Goal: Task Accomplishment & Management: Complete application form

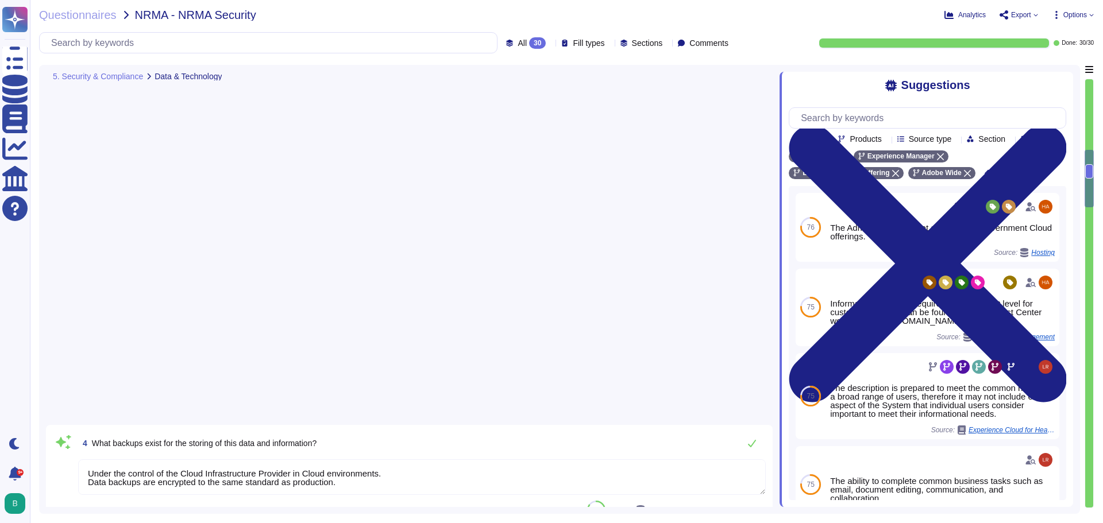
type textarea "Under the control of the Cloud Infrastructure Provider in Cloud environments. D…"
type textarea "Customer Data will be maintained and/or deleted in accordance with the Agreemen…"
type textarea "Files are validated to ensure they have proper formats."
type textarea "SC to confirm"
type textarea "There have been no losses or breaches experienced by Adobe in the last five yea…"
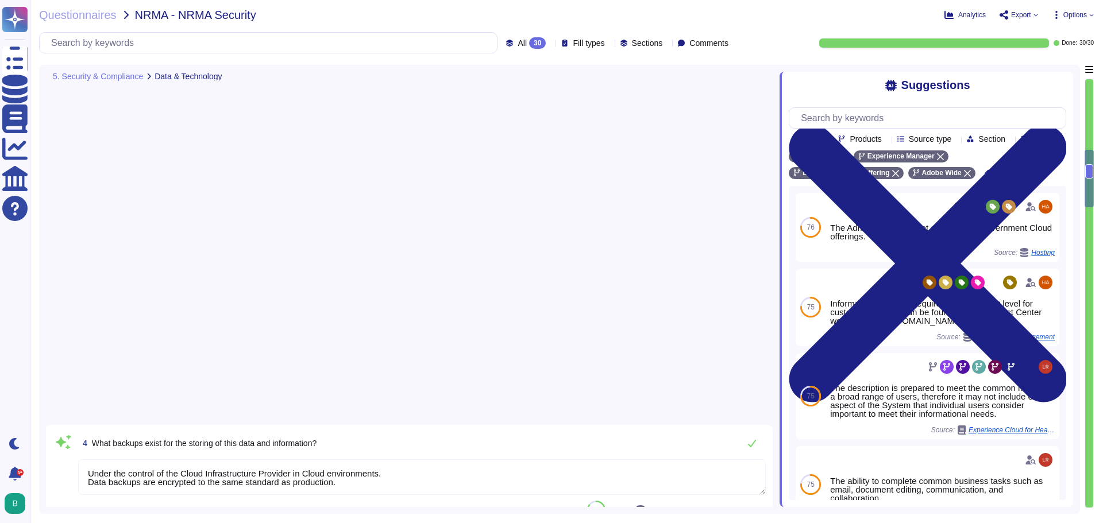
type textarea "Services and applications use IAM roles/profiles. Each application/service is o…"
type textarea "Please see: [URL][DOMAIN_NAME] and [URL][DOMAIN_NAME]"
type textarea "TLS 1.2 or greater."
type textarea "Lorem ips dolorsitametco ad ELIT, sed Doeiusm Temp inc utlabo etdo ma aliquaen …"
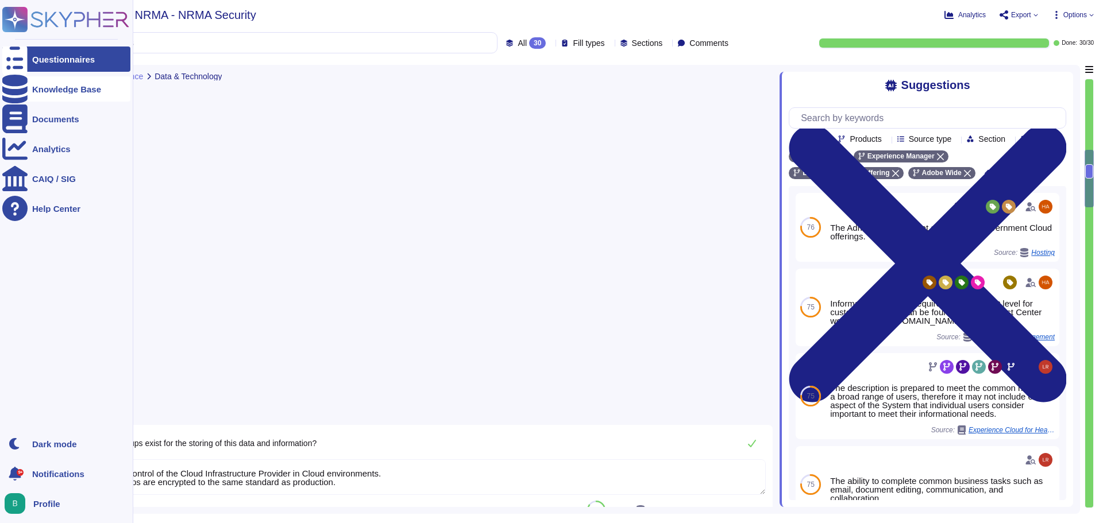
scroll to position [658, 0]
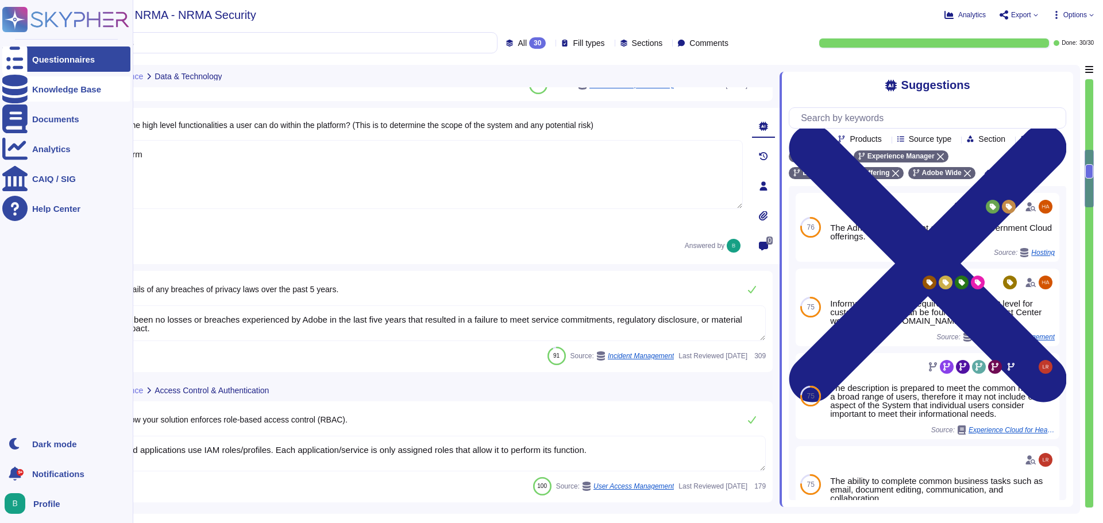
drag, startPoint x: 0, startPoint y: 0, endPoint x: 28, endPoint y: 85, distance: 89.4
click at [28, 85] on div "Knowledge Base" at bounding box center [66, 88] width 128 height 25
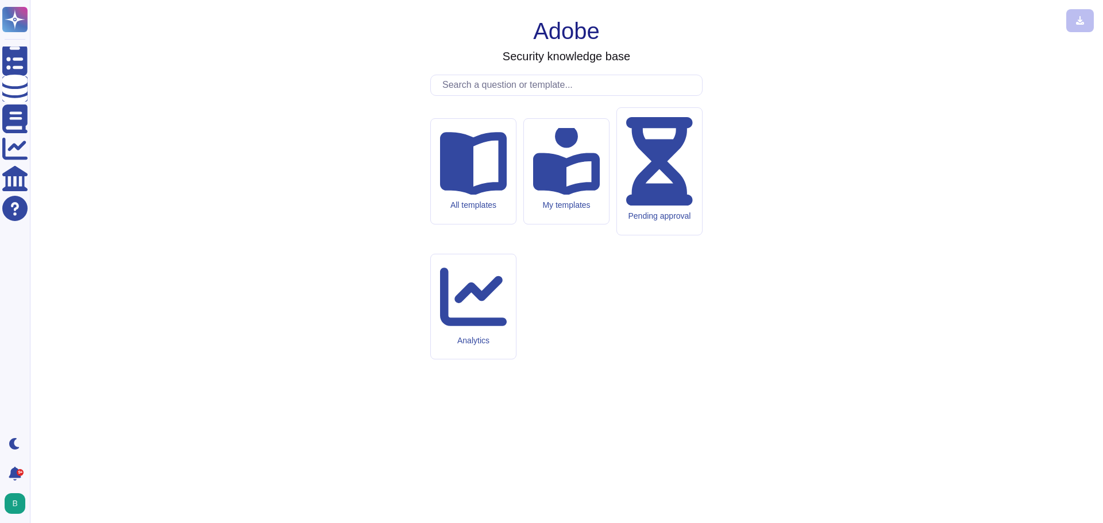
click at [463, 95] on input "text" at bounding box center [569, 85] width 265 height 20
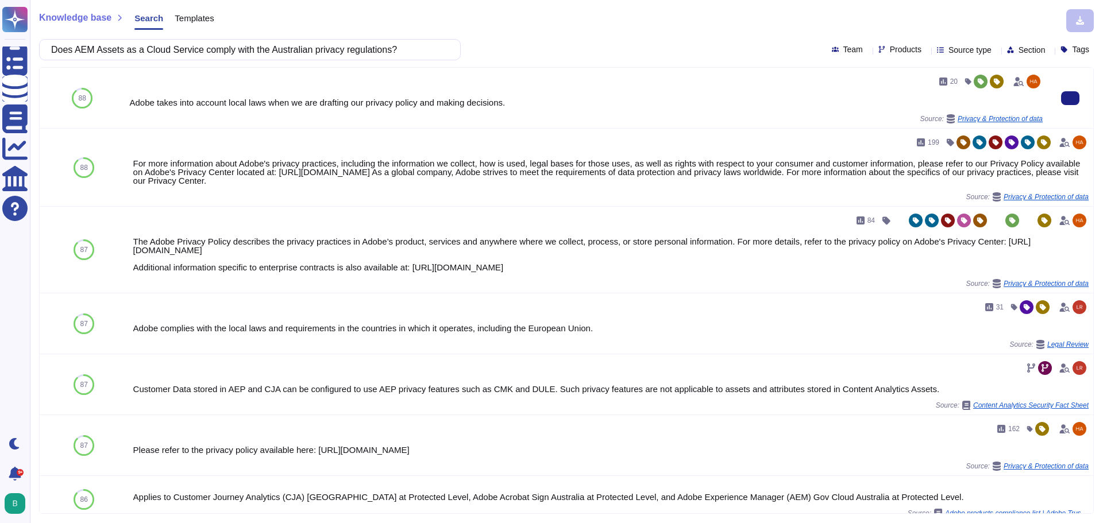
drag, startPoint x: 507, startPoint y: 105, endPoint x: 118, endPoint y: 103, distance: 389.5
click at [118, 103] on div "88 20 Adobe takes into account local laws when we are drafting our privacy poli…" at bounding box center [567, 98] width 1054 height 61
copy div "88 20 Adobe takes into account local laws when we are drafting our privacy poli…"
click at [501, 90] on div "20 Adobe takes into account local laws when we are drafting our privacy policy …" at bounding box center [586, 97] width 914 height 51
drag, startPoint x: 338, startPoint y: 101, endPoint x: 352, endPoint y: 101, distance: 13.2
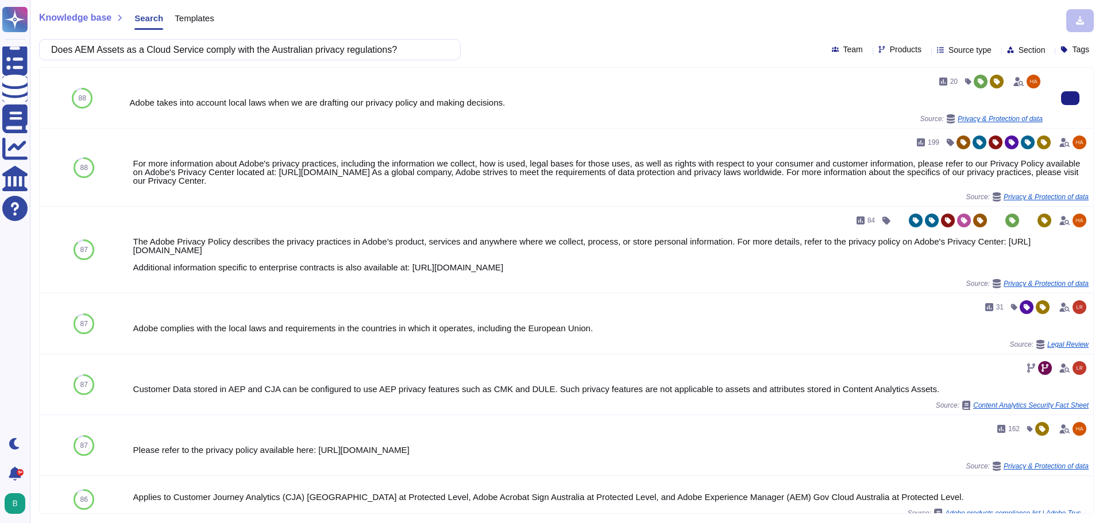
click at [338, 101] on div "Adobe takes into account local laws when we are drafting our privacy policy and…" at bounding box center [586, 102] width 914 height 9
click at [499, 109] on div "20 Adobe takes into account local laws when we are drafting our privacy policy …" at bounding box center [586, 97] width 914 height 51
click at [510, 104] on div "Adobe takes into account local laws when we are drafting our privacy policy and…" at bounding box center [586, 102] width 914 height 9
drag, startPoint x: 507, startPoint y: 105, endPoint x: 130, endPoint y: 105, distance: 376.3
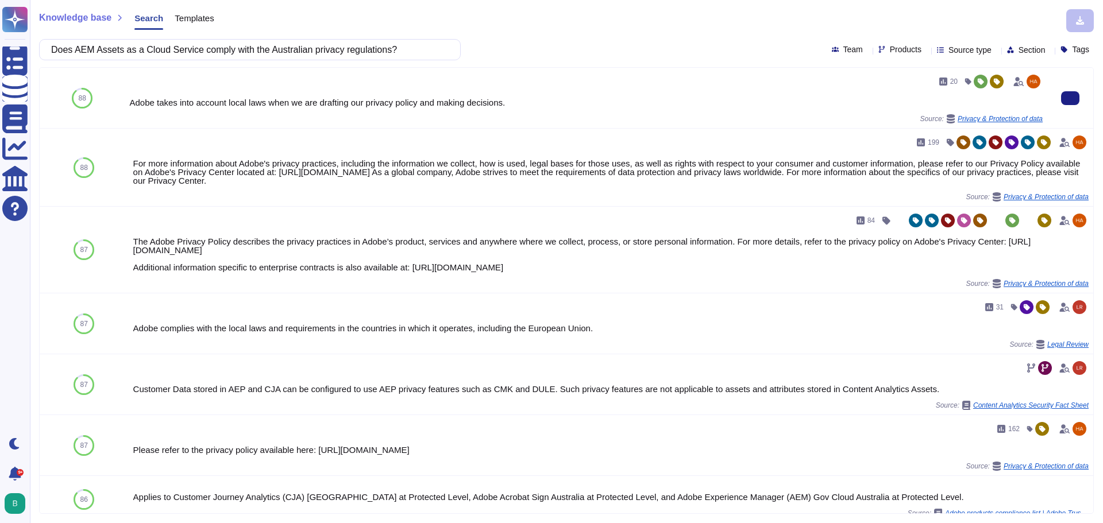
click at [130, 105] on div "Adobe takes into account local laws when we are drafting our privacy policy and…" at bounding box center [586, 102] width 914 height 9
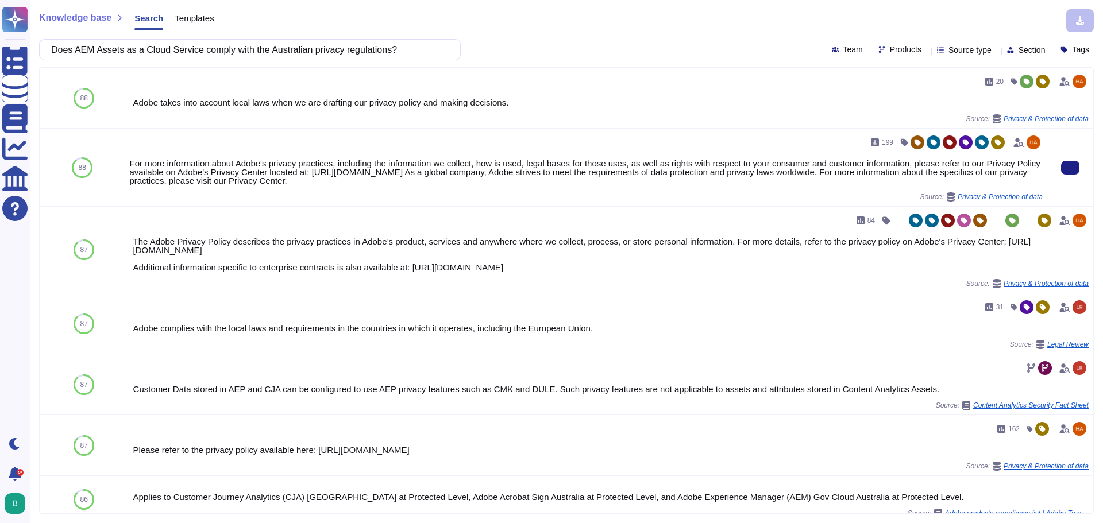
drag, startPoint x: 342, startPoint y: 183, endPoint x: 125, endPoint y: 165, distance: 217.9
click at [125, 165] on div "199 For more information about Adobe's privacy practices, including the informa…" at bounding box center [586, 168] width 923 height 78
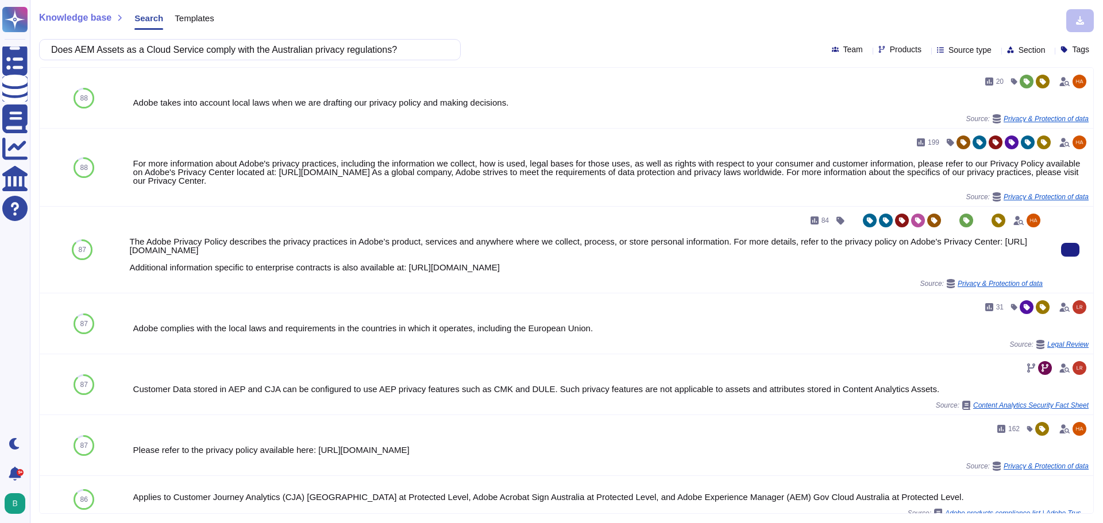
click at [714, 271] on div "The Adobe Privacy Policy describes the privacy practices in Adobe’s product, se…" at bounding box center [586, 254] width 914 height 34
drag, startPoint x: 709, startPoint y: 269, endPoint x: 130, endPoint y: 244, distance: 579.7
click at [130, 244] on div "The Adobe Privacy Policy describes the privacy practices in Adobe’s product, se…" at bounding box center [586, 254] width 914 height 34
copy div "The Adobe Privacy Policy describes the privacy practices in Adobe’s product, se…"
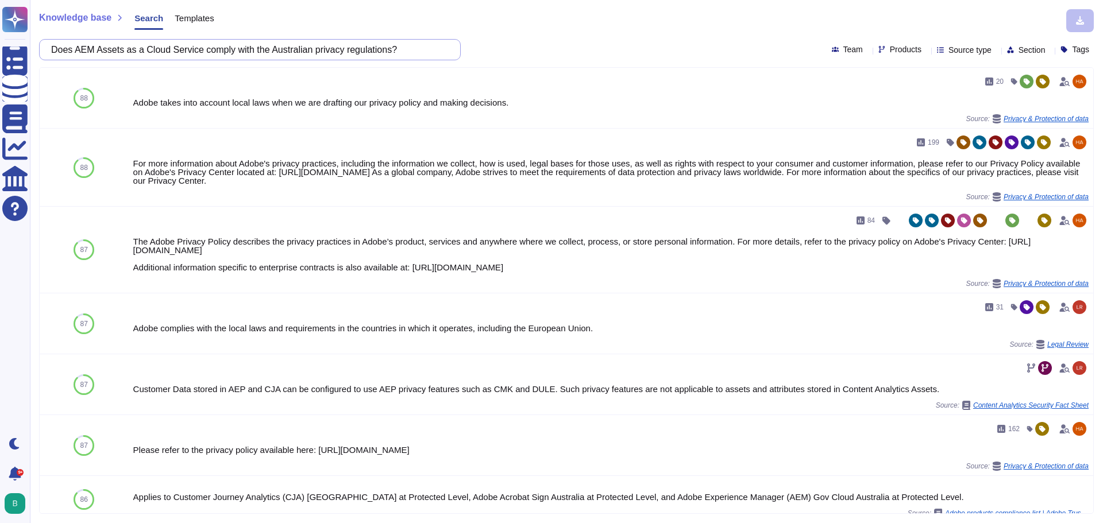
click at [426, 48] on input "Does AEM Assets as a Cloud Service comply with the Australian privacy regulatio…" at bounding box center [246, 50] width 403 height 20
drag, startPoint x: 425, startPoint y: 47, endPoint x: 230, endPoint y: 51, distance: 194.8
click at [274, 51] on input "Does AEM Assets as a Cloud Service comply with the Australian privacy regulatio…" at bounding box center [246, 50] width 403 height 20
drag, startPoint x: 86, startPoint y: 51, endPoint x: 39, endPoint y: 49, distance: 47.1
click at [39, 49] on div "Does AEM Assets as a Cloud Service comply with the Australian privacy regulatio…" at bounding box center [250, 49] width 422 height 21
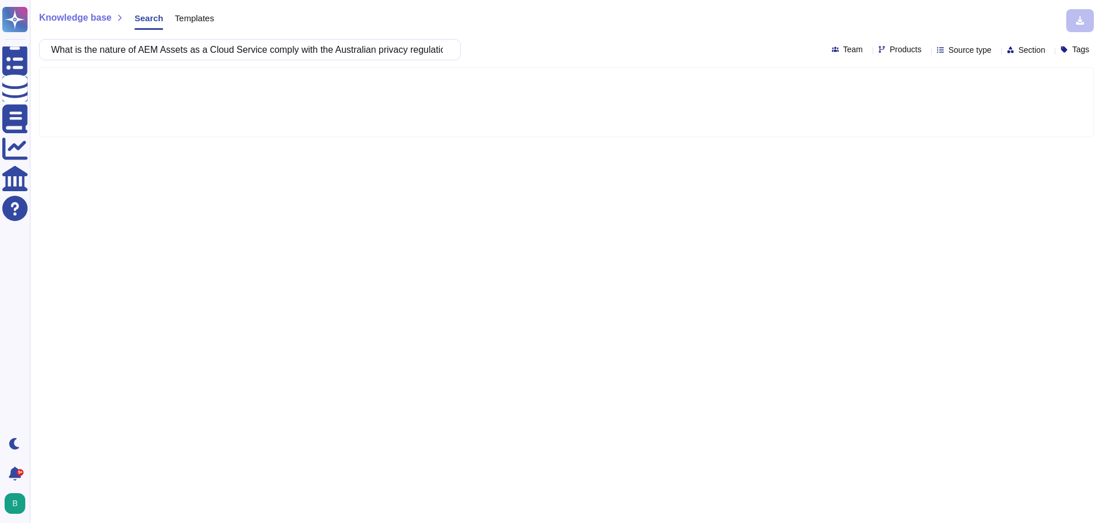
click at [450, 47] on div "What is the nature of AEM Assets as a Cloud Service comply with the Australian …" at bounding box center [250, 49] width 422 height 21
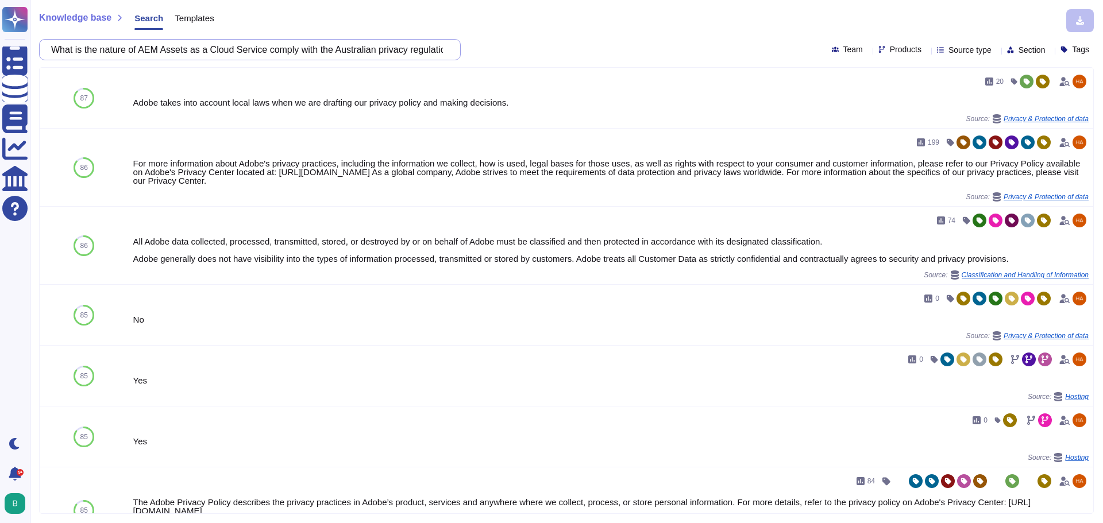
scroll to position [0, 22]
drag, startPoint x: 275, startPoint y: 49, endPoint x: 536, endPoint y: 52, distance: 261.4
click at [536, 52] on div "What is the nature of AEM Assets as a Cloud Service comply with the Australian …" at bounding box center [566, 49] width 1055 height 21
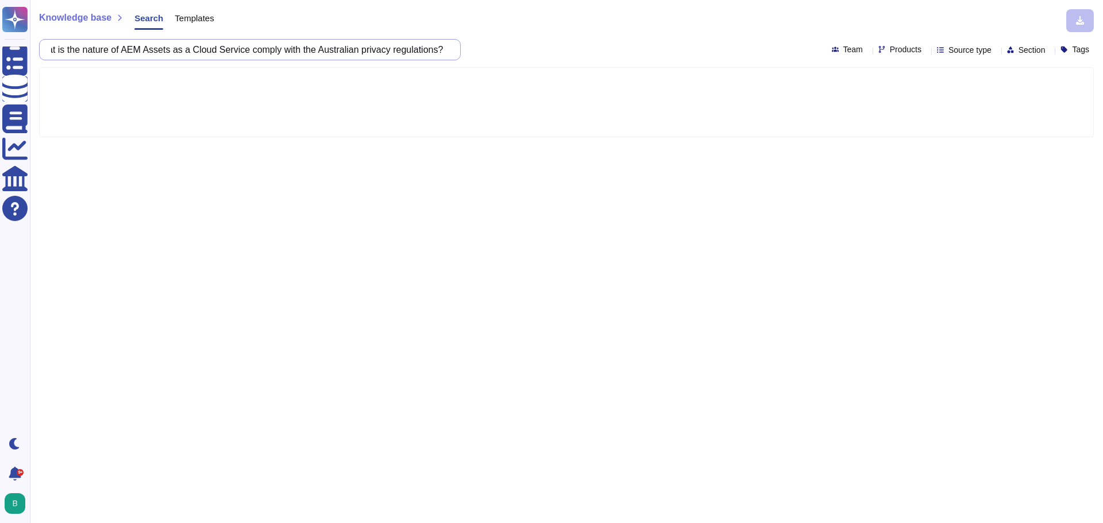
scroll to position [0, 0]
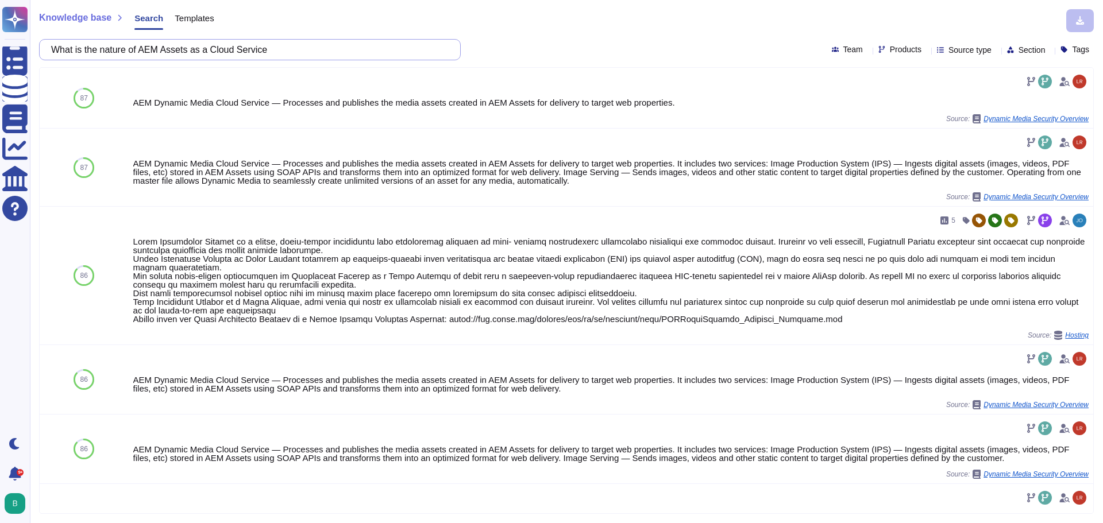
click at [148, 51] on input "What is the nature of AEM Assets as a Cloud Service" at bounding box center [246, 50] width 403 height 20
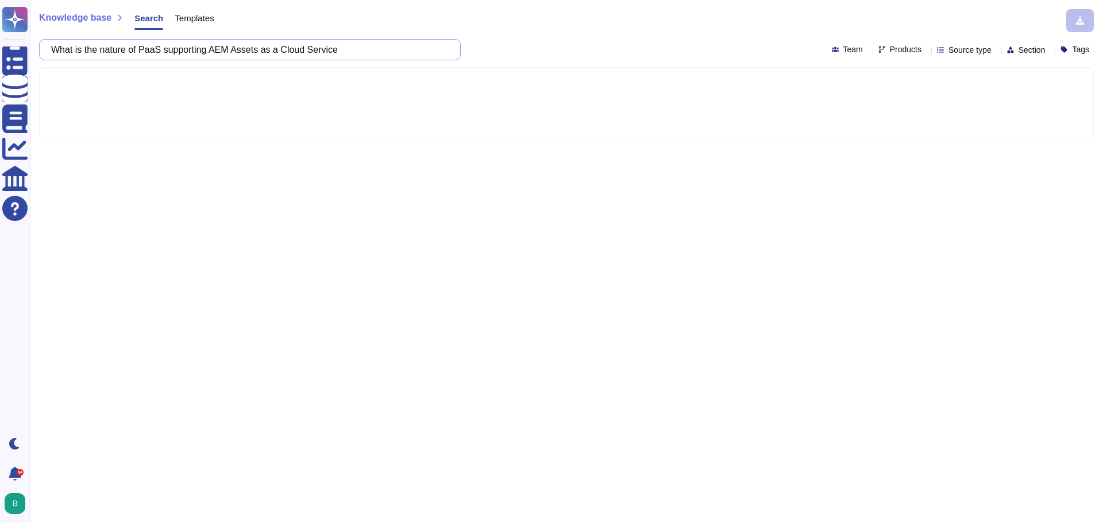
click at [364, 50] on input "What is the nature of PaaS supporting AEM Assets as a Cloud Service" at bounding box center [246, 50] width 403 height 20
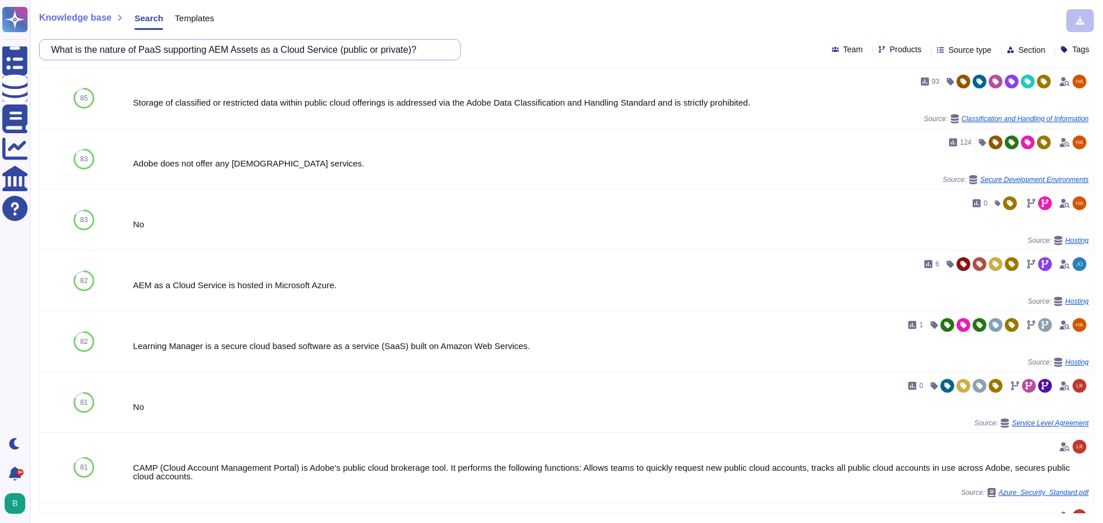
drag, startPoint x: 442, startPoint y: 47, endPoint x: 59, endPoint y: 55, distance: 382.7
click at [59, 55] on input "What is the nature of PaaS supporting AEM Assets as a Cloud Service (public or …" at bounding box center [246, 50] width 403 height 20
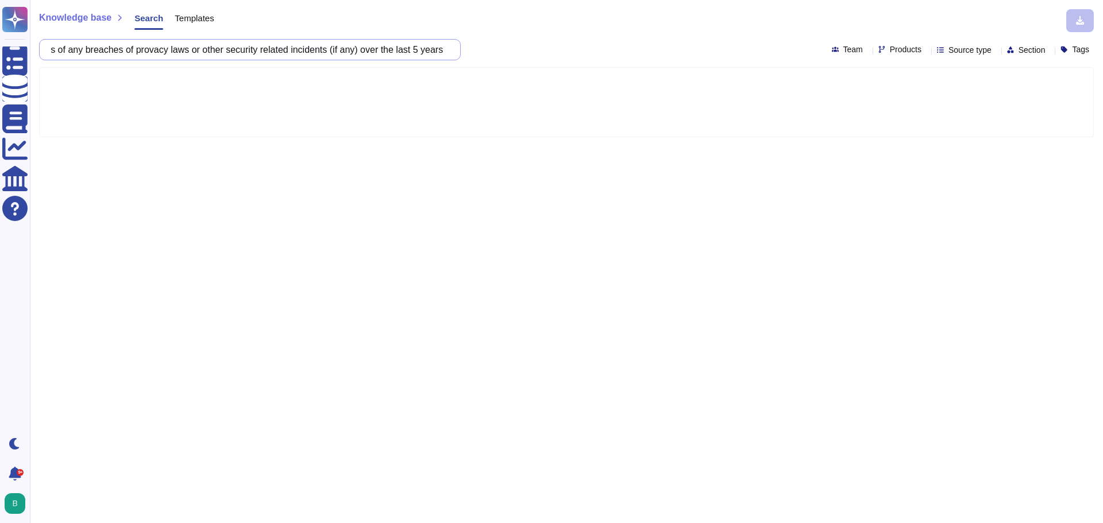
scroll to position [0, 66]
type input "provide details of any breaches of provacy laws or other security related incid…"
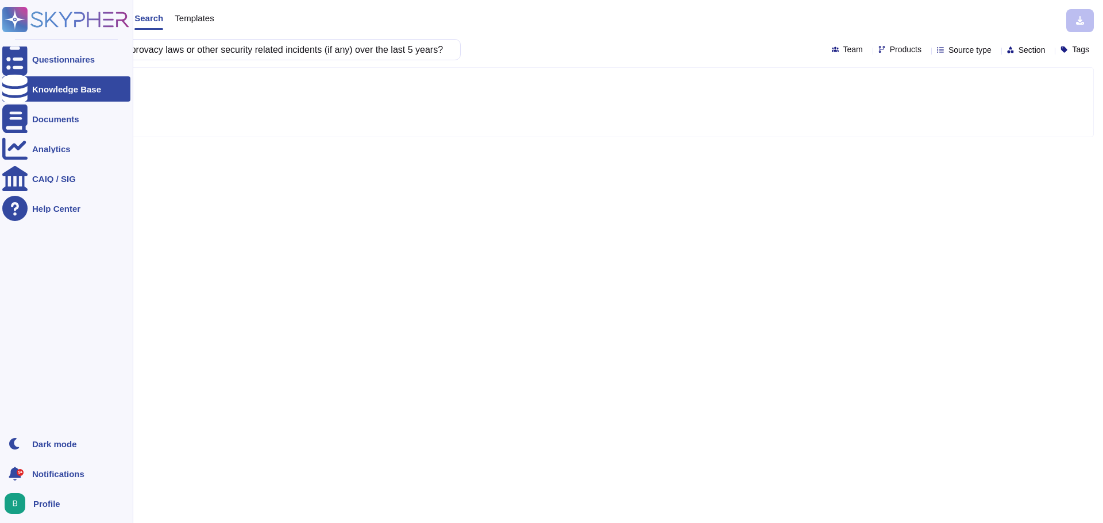
scroll to position [0, 0]
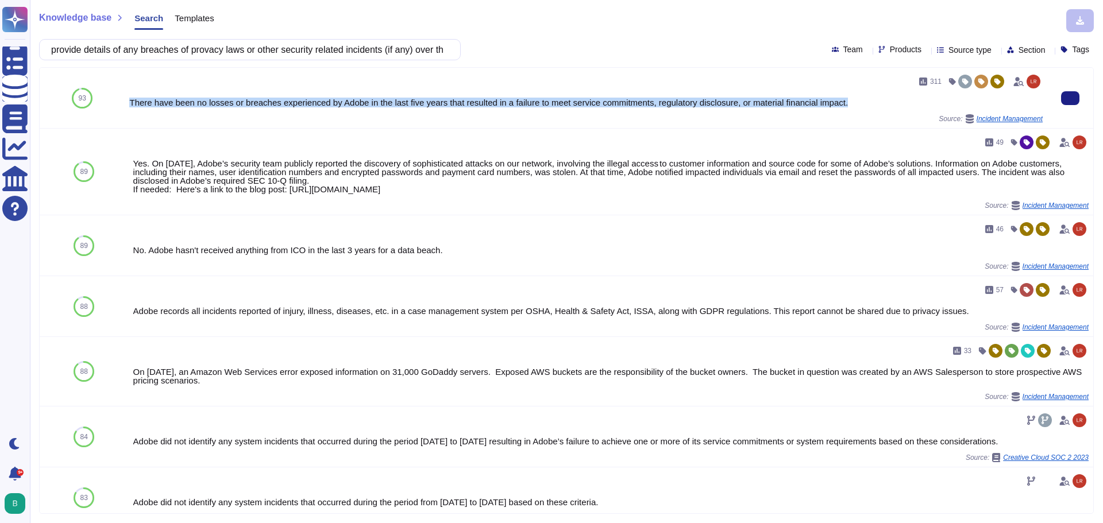
drag, startPoint x: 842, startPoint y: 102, endPoint x: 130, endPoint y: 102, distance: 711.3
click at [130, 102] on div "There have been no losses or breaches experienced by Adobe in the last five yea…" at bounding box center [586, 102] width 914 height 9
copy div "There have been no losses or breaches experienced by Adobe in the last five yea…"
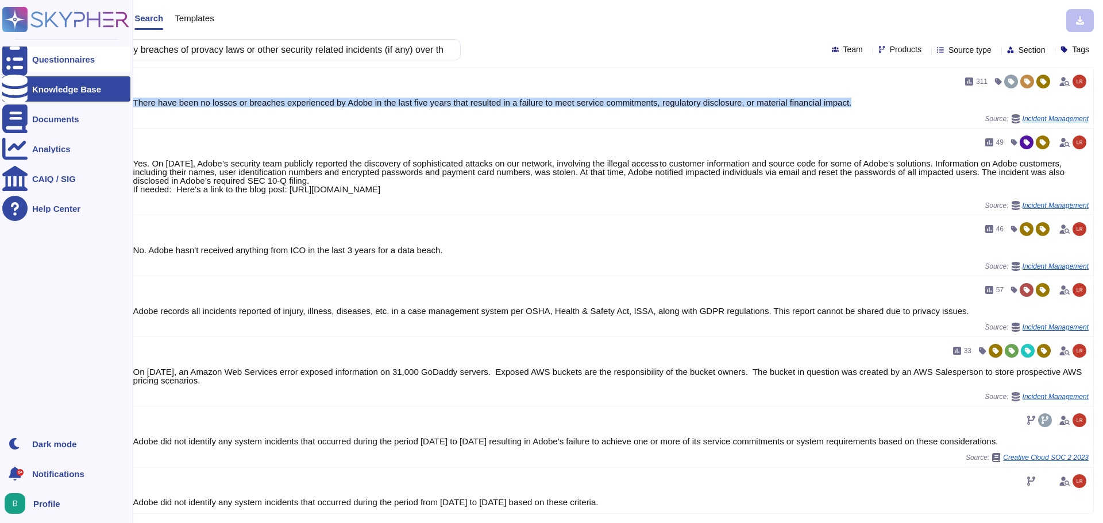
click at [60, 61] on div "Questionnaires" at bounding box center [63, 59] width 63 height 9
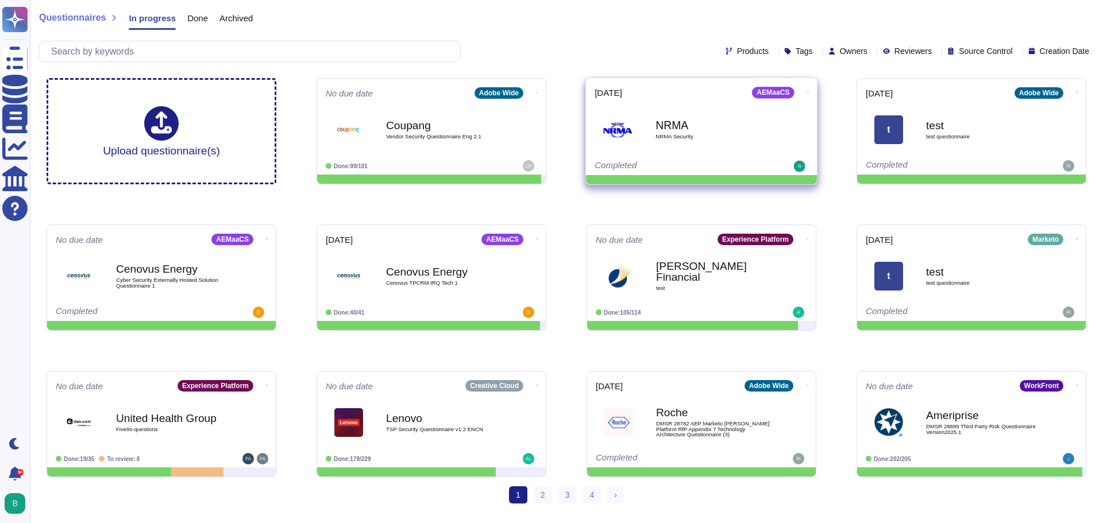
click at [807, 91] on icon at bounding box center [808, 92] width 2 height 3
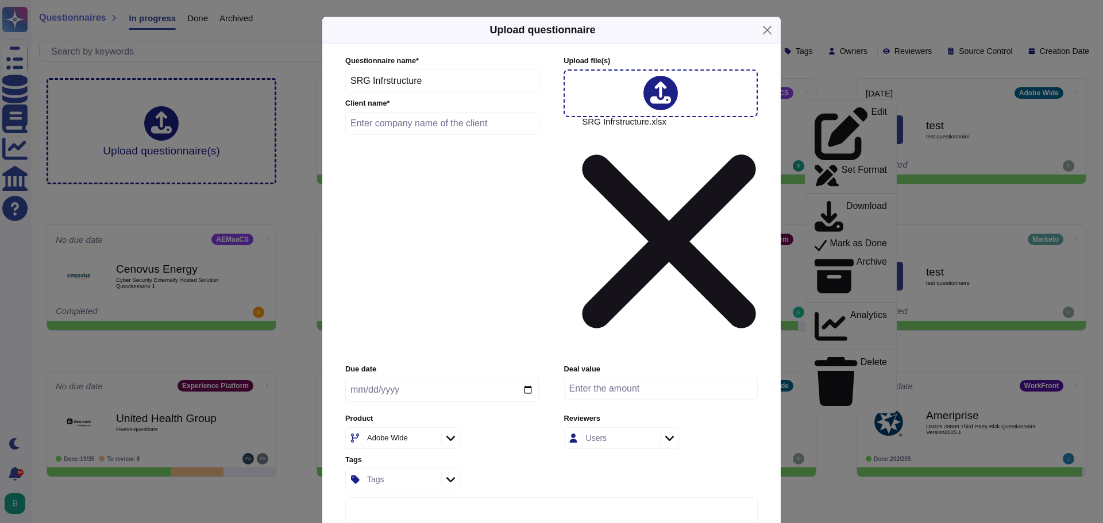
click at [391, 135] on input "text" at bounding box center [442, 123] width 194 height 23
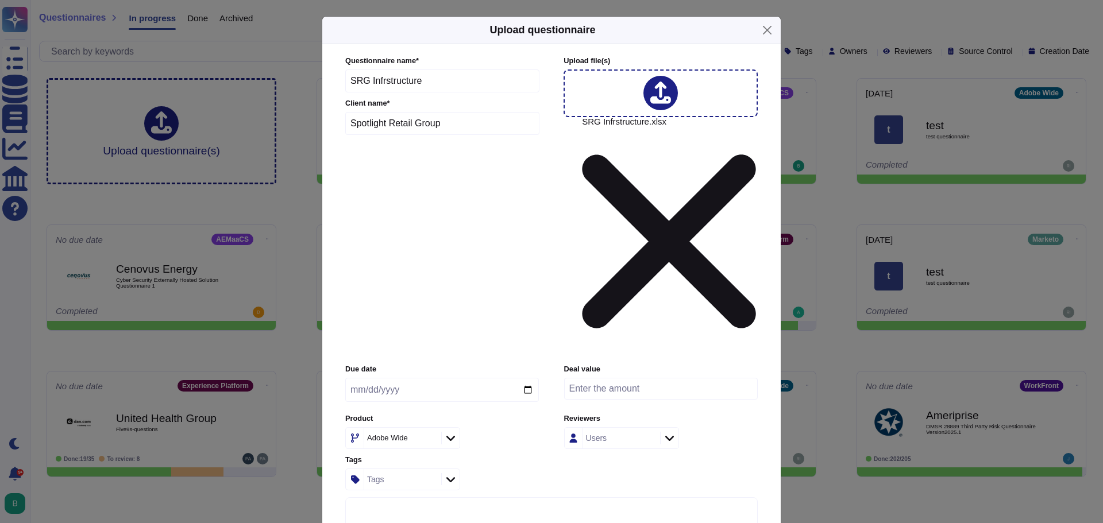
type input "Spotlight Retail Group"
click at [524, 378] on input "date" at bounding box center [442, 390] width 194 height 24
type input "[DATE]"
click at [430, 439] on icon at bounding box center [430, 439] width 0 height 0
click at [444, 432] on div at bounding box center [450, 438] width 18 height 13
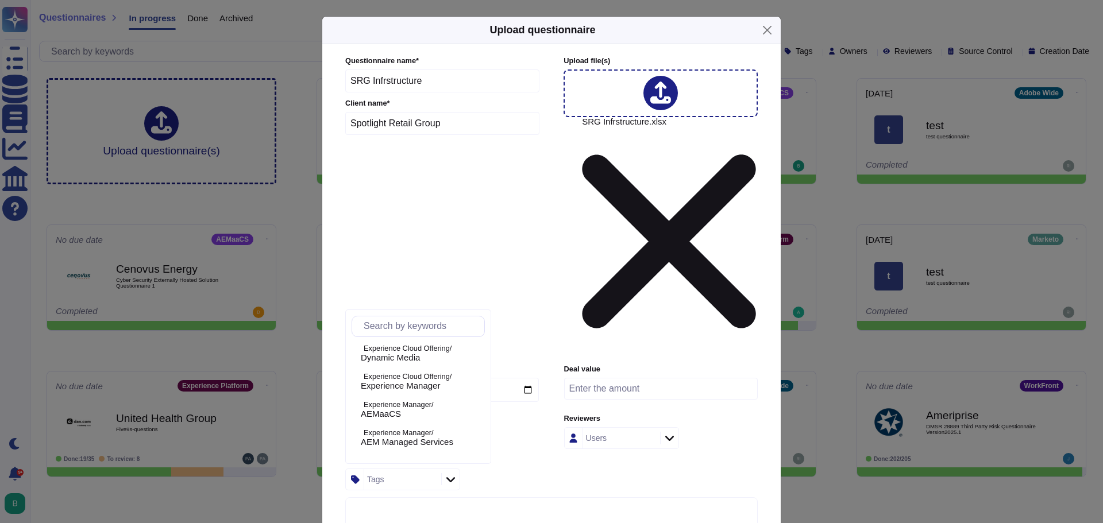
scroll to position [287, 0]
click at [429, 408] on div "AEMaaCS" at bounding box center [421, 410] width 120 height 10
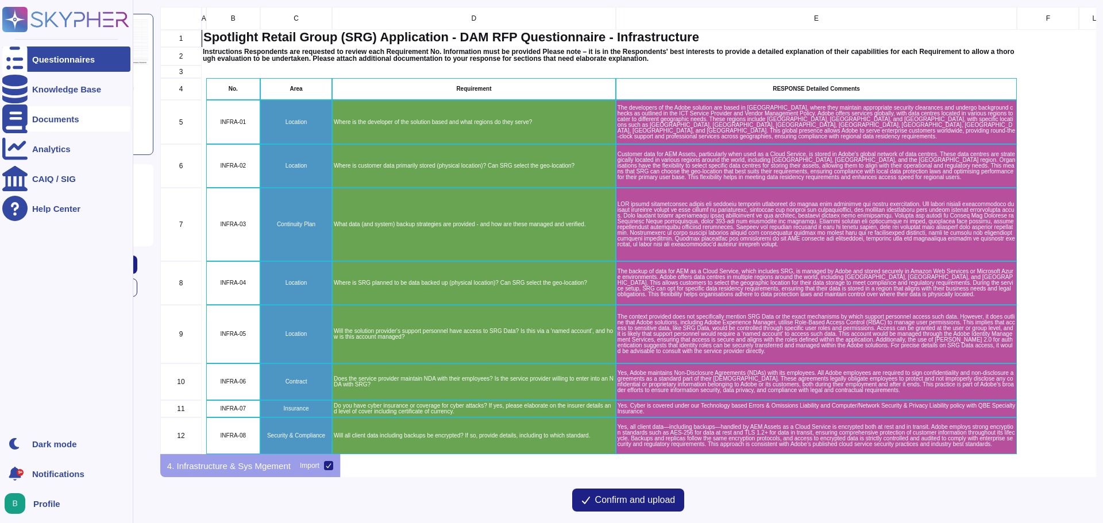
scroll to position [439, 927]
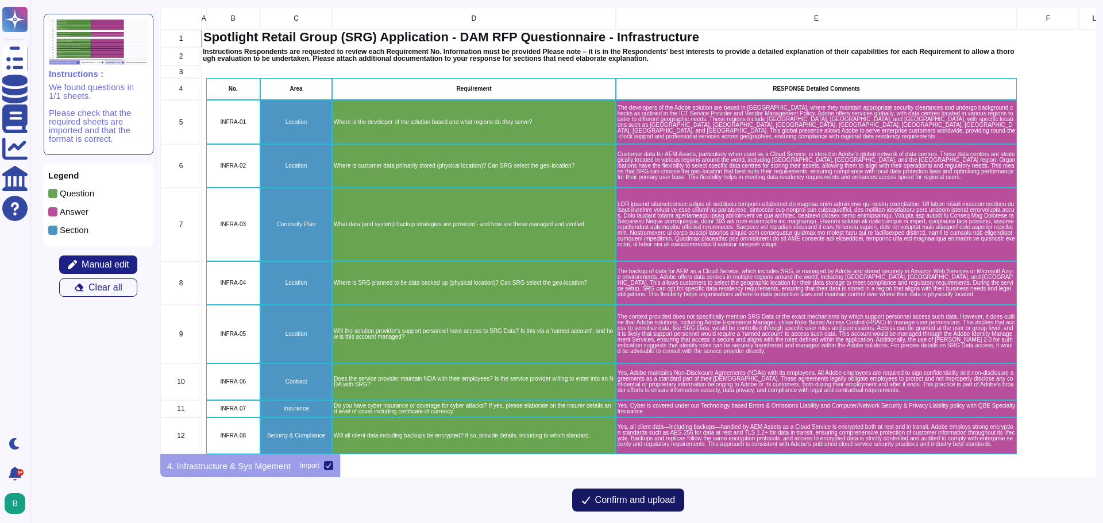
click at [623, 496] on span "Confirm and upload" at bounding box center [635, 500] width 80 height 9
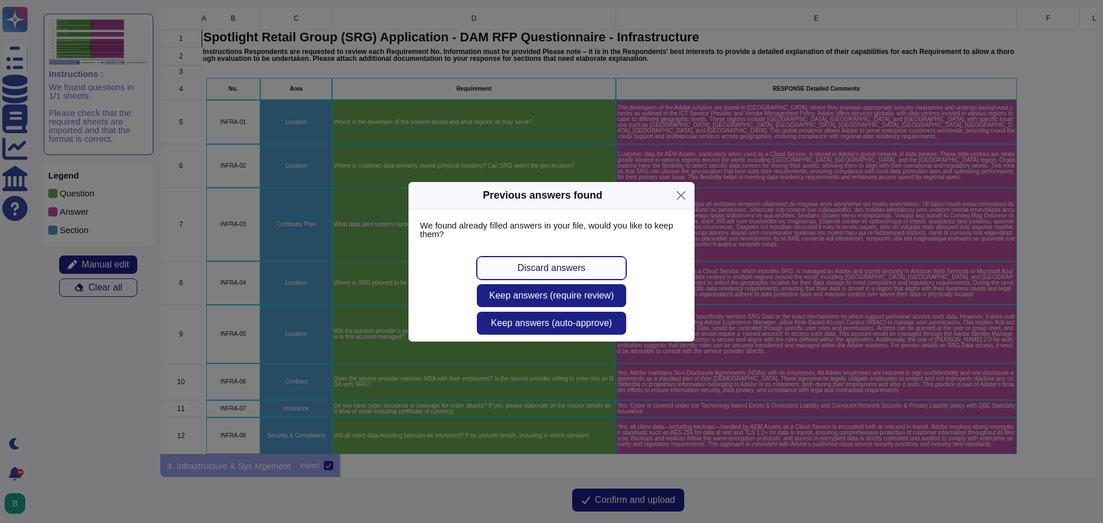
click at [531, 274] on button "Discard answers" at bounding box center [551, 268] width 149 height 23
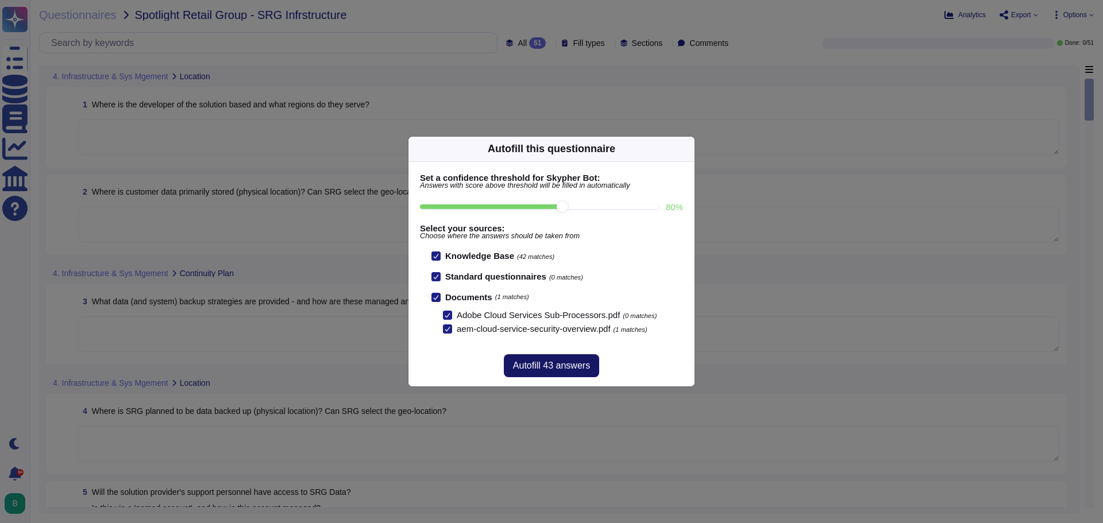
click at [581, 365] on span "Autofill 43 answers" at bounding box center [551, 365] width 77 height 9
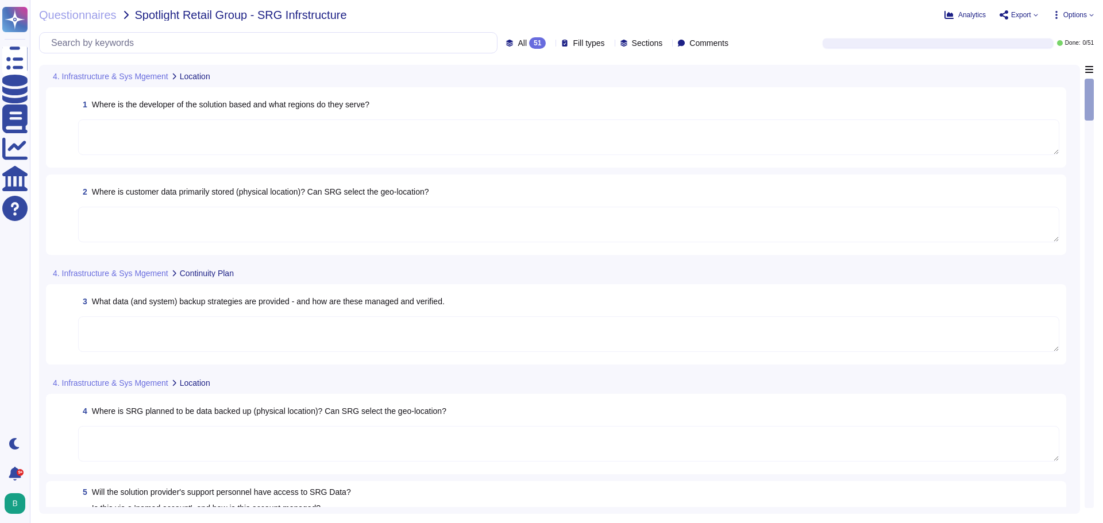
type textarea "Adobe software development and support takes place around the world, including:…"
type textarea "Storage location is dependent upon implementation and is typically within the c…"
type textarea "Backups are copied to disk at another data center location within the same regi…"
type textarea "Depending on the product in scope and Cloud Service Provider. Data replication …"
type textarea "Adobe employees are required to sign an agreement that they will preserve the c…"
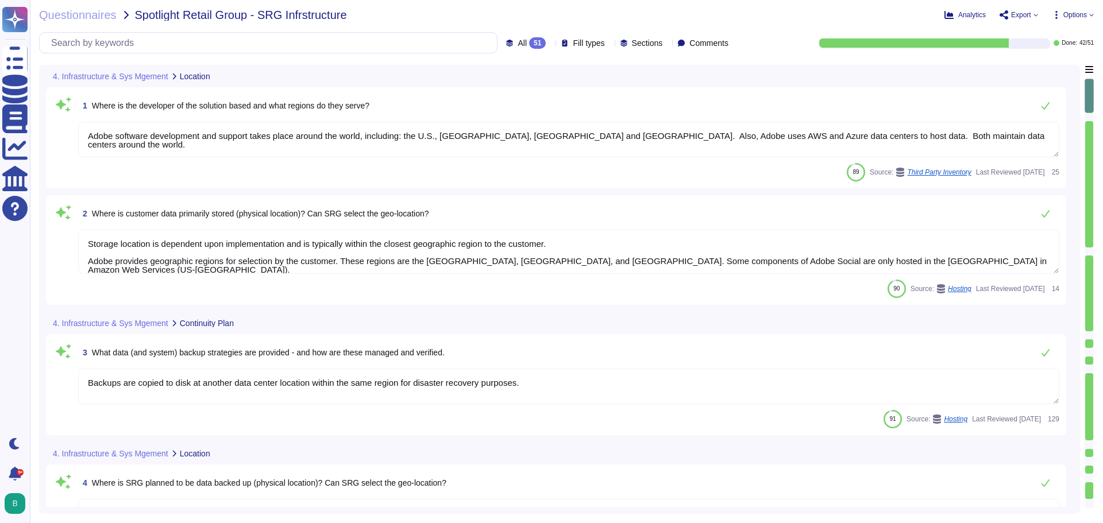
click at [1020, 16] on span "Export" at bounding box center [1021, 14] width 20 height 7
click at [1020, 69] on icon at bounding box center [1023, 85] width 29 height 33
